Goal: Task Accomplishment & Management: Use online tool/utility

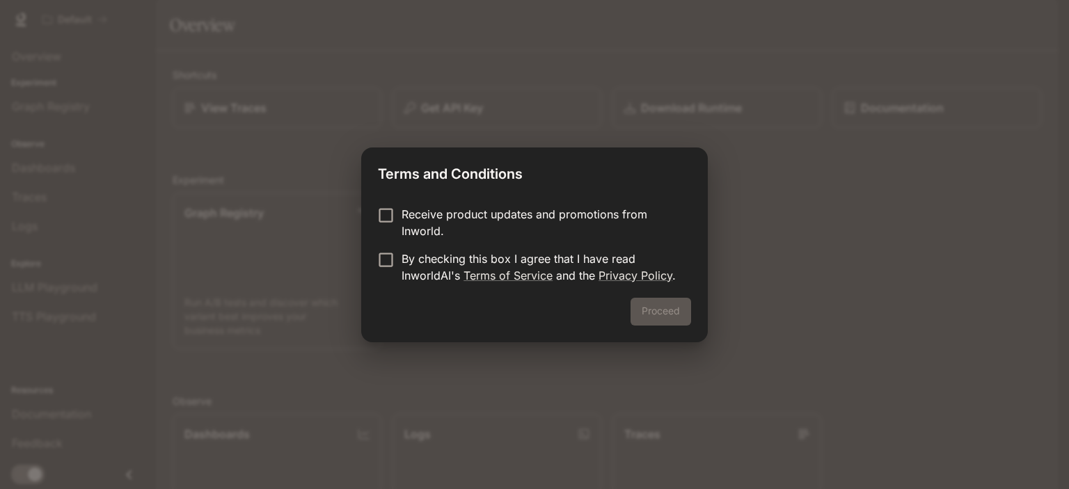
click at [504, 204] on div "Receive product updates and promotions from Inworld. By checking this box I agr…" at bounding box center [534, 246] width 347 height 103
click at [529, 254] on p "By checking this box I agree that I have read InworldAI's Terms of Service and …" at bounding box center [540, 266] width 278 height 33
click at [650, 305] on button "Proceed" at bounding box center [660, 312] width 61 height 28
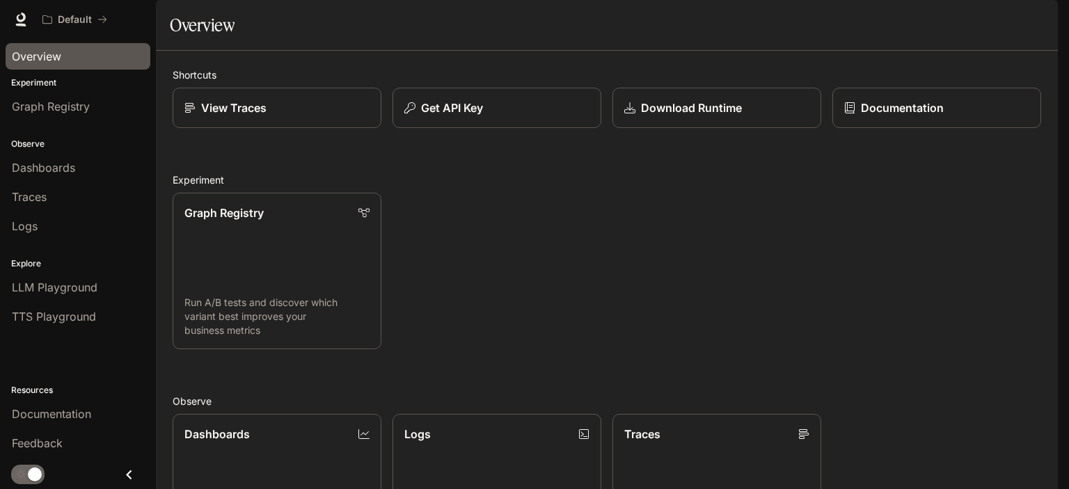
click at [49, 63] on span "Overview" at bounding box center [36, 56] width 49 height 17
click at [287, 276] on link "Graph Registry Run A/B tests and discover which variant best improves your busi…" at bounding box center [277, 271] width 211 height 158
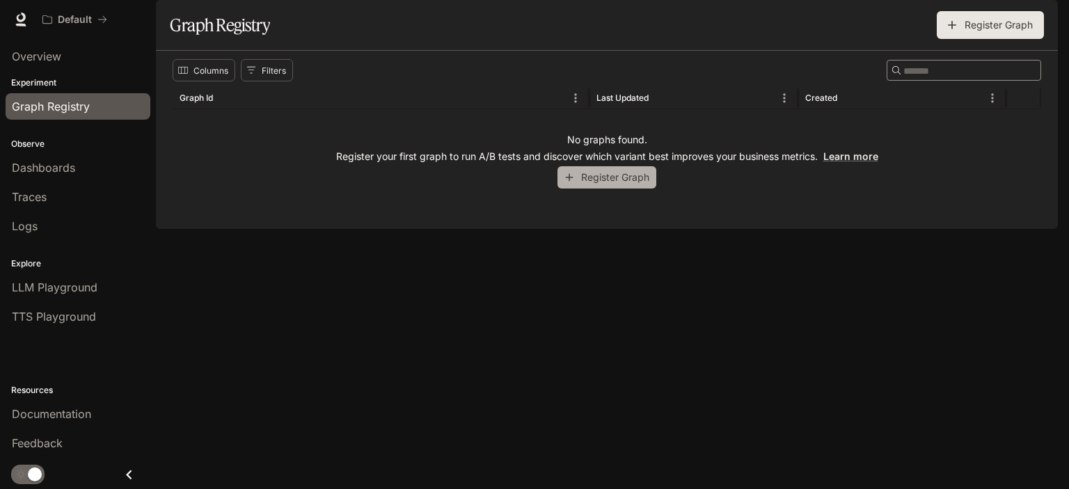
click at [599, 189] on button "Register Graph" at bounding box center [606, 177] width 99 height 23
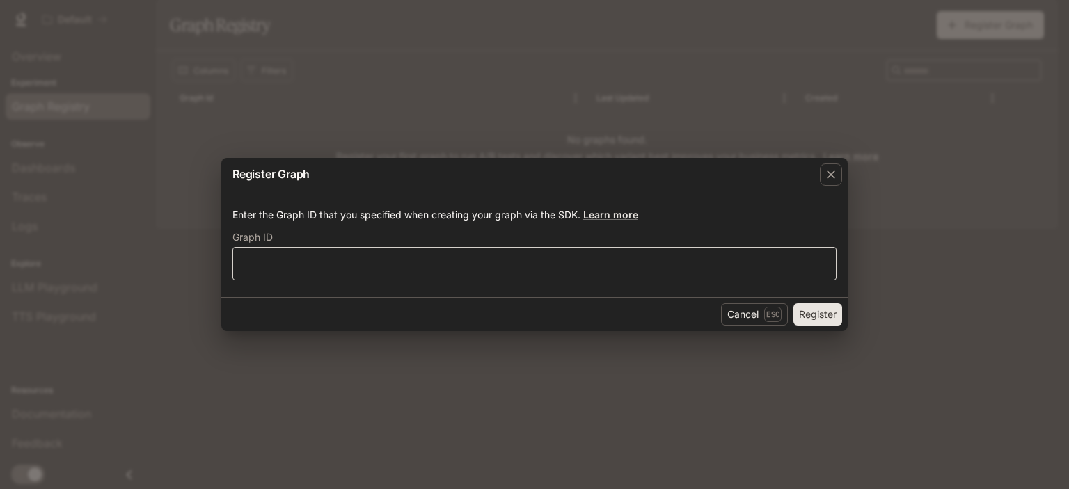
click at [509, 253] on div "​" at bounding box center [534, 263] width 604 height 33
type input "***"
click at [793, 303] on button "Register" at bounding box center [817, 314] width 49 height 22
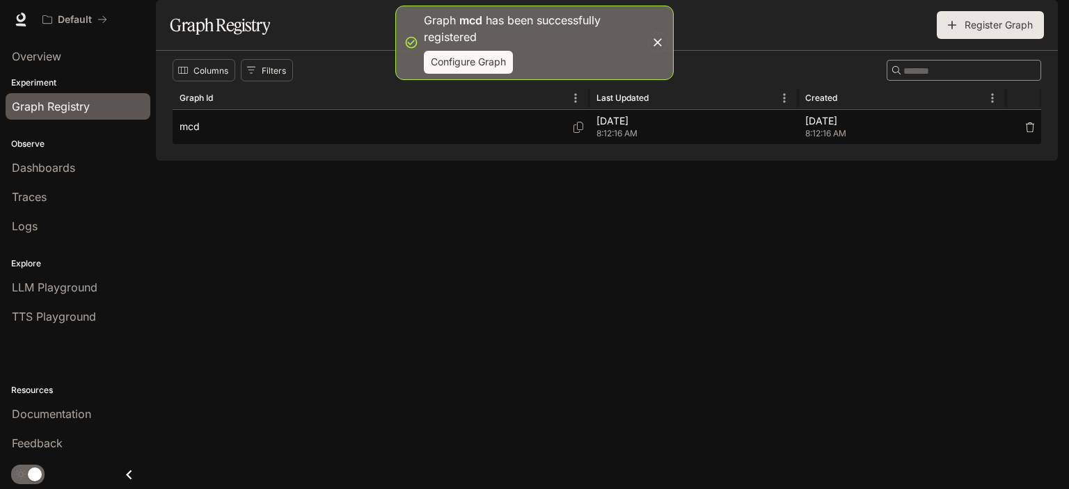
click at [459, 144] on div "mcd" at bounding box center [381, 127] width 403 height 34
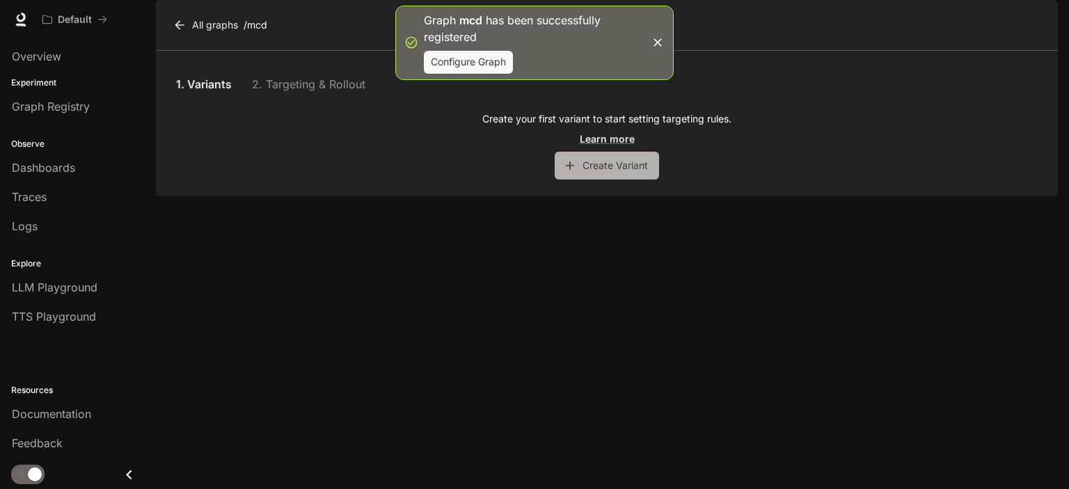
click at [578, 180] on button "Create Variant" at bounding box center [607, 166] width 104 height 28
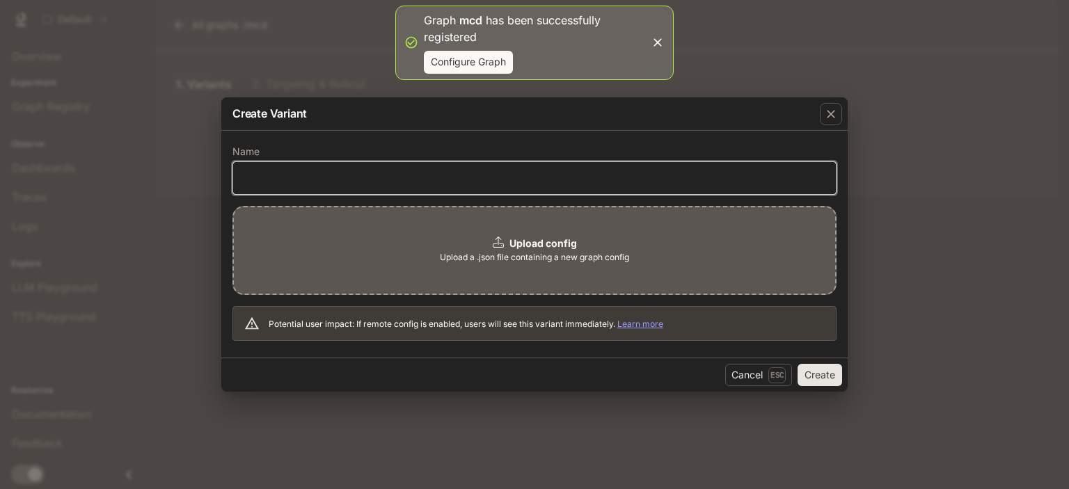
click at [470, 176] on input "text" at bounding box center [534, 177] width 603 height 14
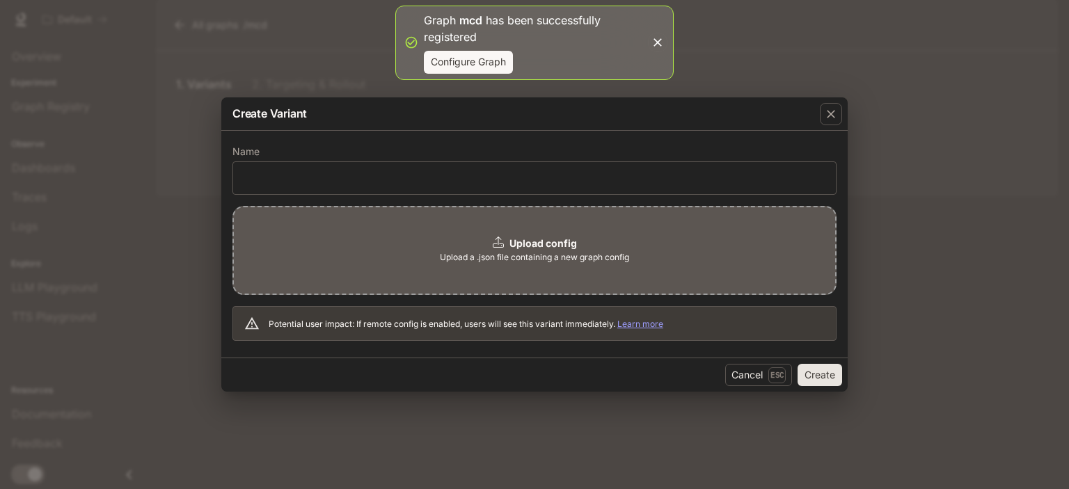
click at [845, 169] on div "Name ​ Upload config Upload a .json file containing a new graph config Potentia…" at bounding box center [534, 245] width 626 height 228
click at [822, 120] on div "button" at bounding box center [831, 114] width 22 height 22
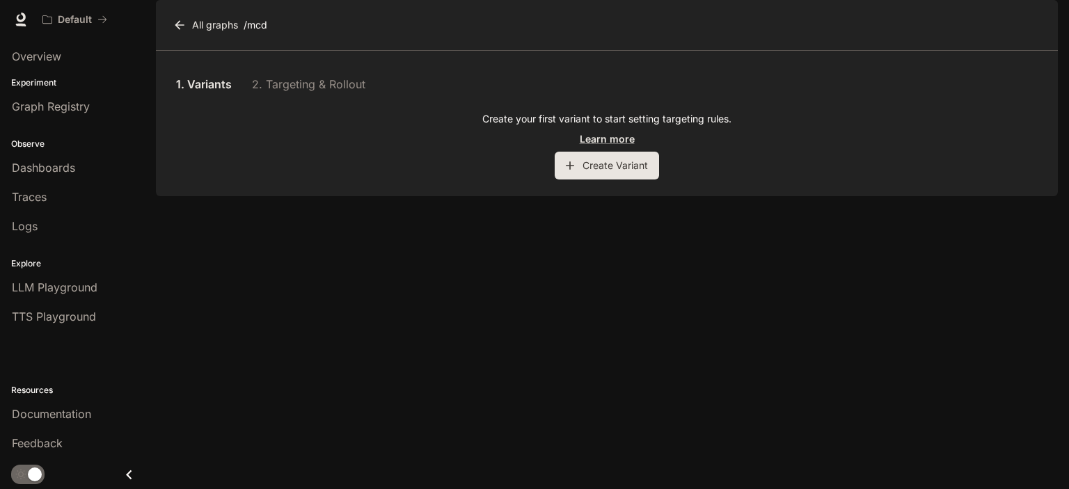
click at [318, 101] on div "1. Variants 2. Targeting & Rollout" at bounding box center [607, 83] width 868 height 33
